Goal: Find specific page/section: Find specific page/section

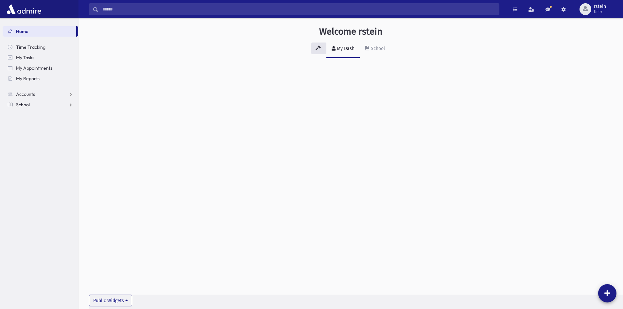
click at [29, 103] on span "School" at bounding box center [23, 105] width 14 height 6
click at [46, 207] on span "Teacher Schedule" at bounding box center [38, 209] width 37 height 6
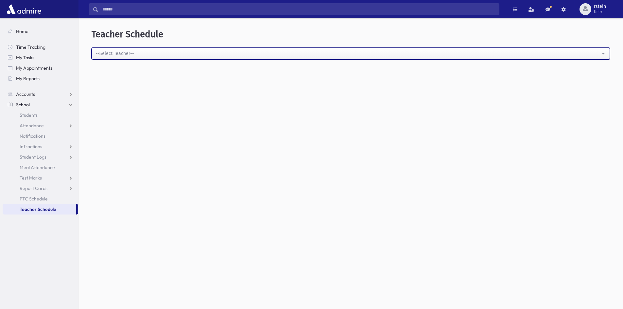
click at [103, 54] on div "--Select Teacher--" at bounding box center [348, 53] width 504 height 7
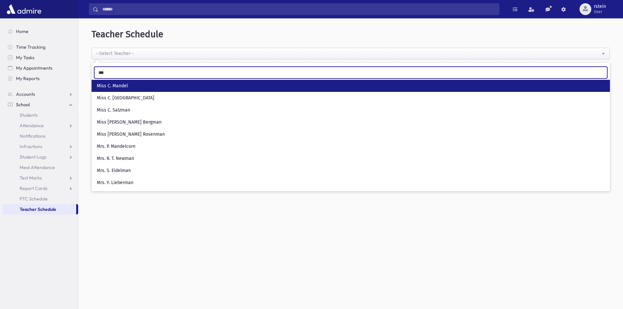
type input "***"
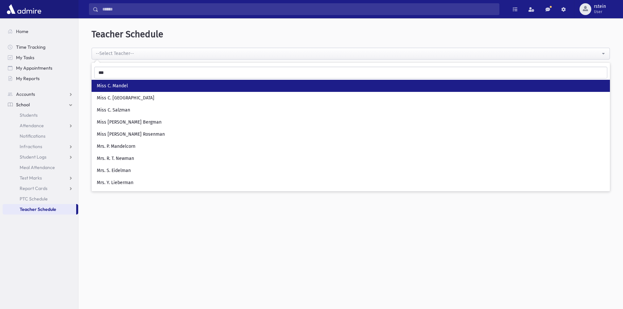
click at [139, 87] on link "Miss C. Mandel" at bounding box center [351, 86] width 518 height 12
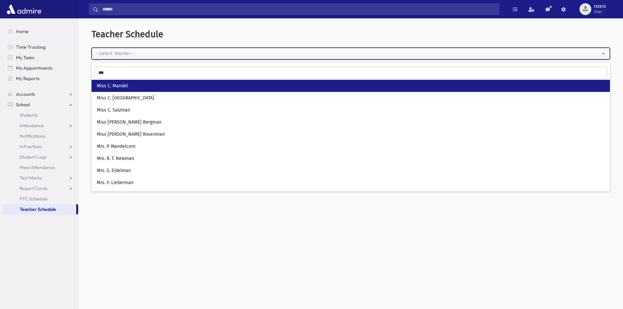
select select "*****"
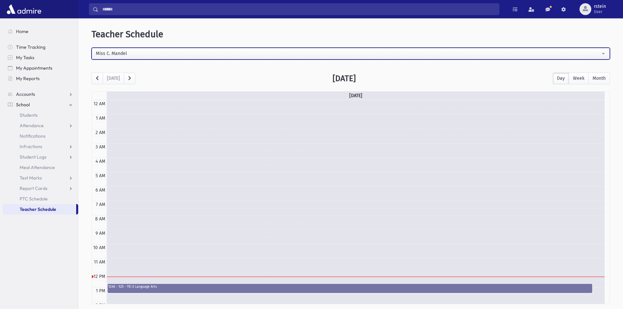
drag, startPoint x: 148, startPoint y: 49, endPoint x: 126, endPoint y: 56, distance: 22.9
click at [126, 56] on button "Miss C. Mandel" at bounding box center [351, 54] width 518 height 12
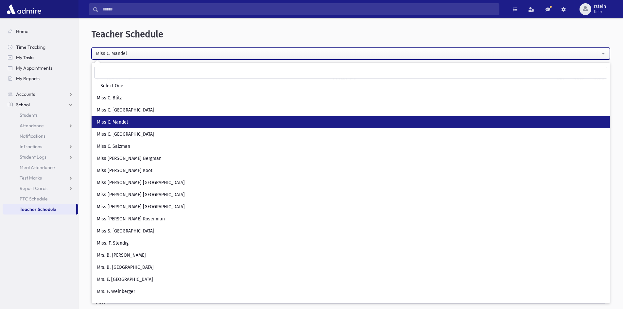
drag, startPoint x: 150, startPoint y: 54, endPoint x: 130, endPoint y: 51, distance: 20.3
click at [130, 51] on div "Miss C. Mandel" at bounding box center [348, 53] width 504 height 7
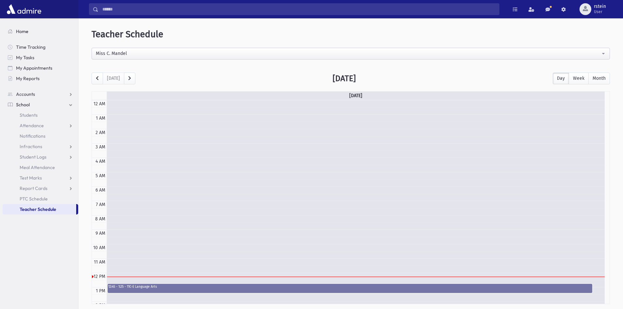
click at [18, 31] on span "Home" at bounding box center [22, 31] width 12 height 6
